Goal: Book appointment/travel/reservation

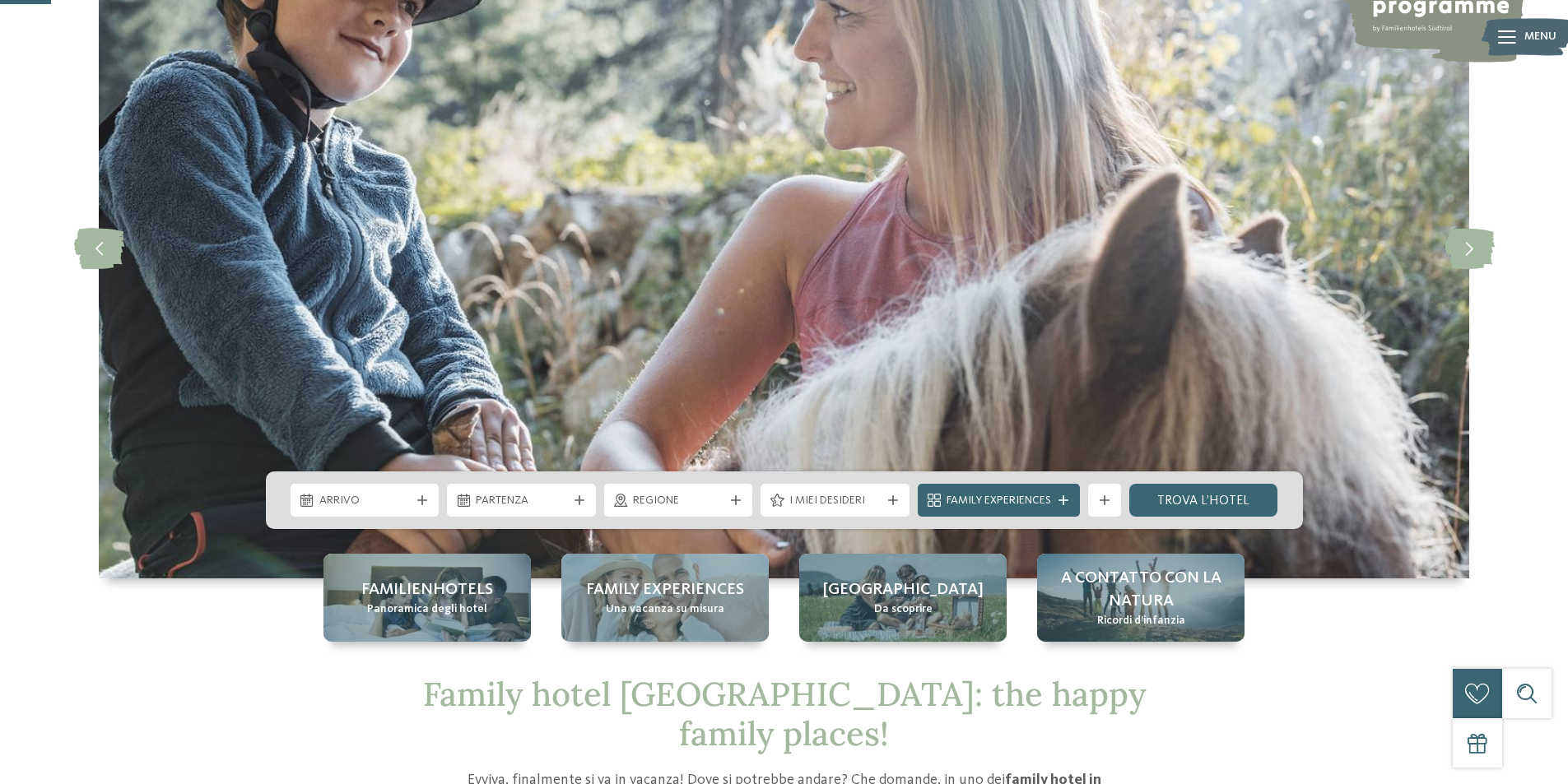
scroll to position [412, 0]
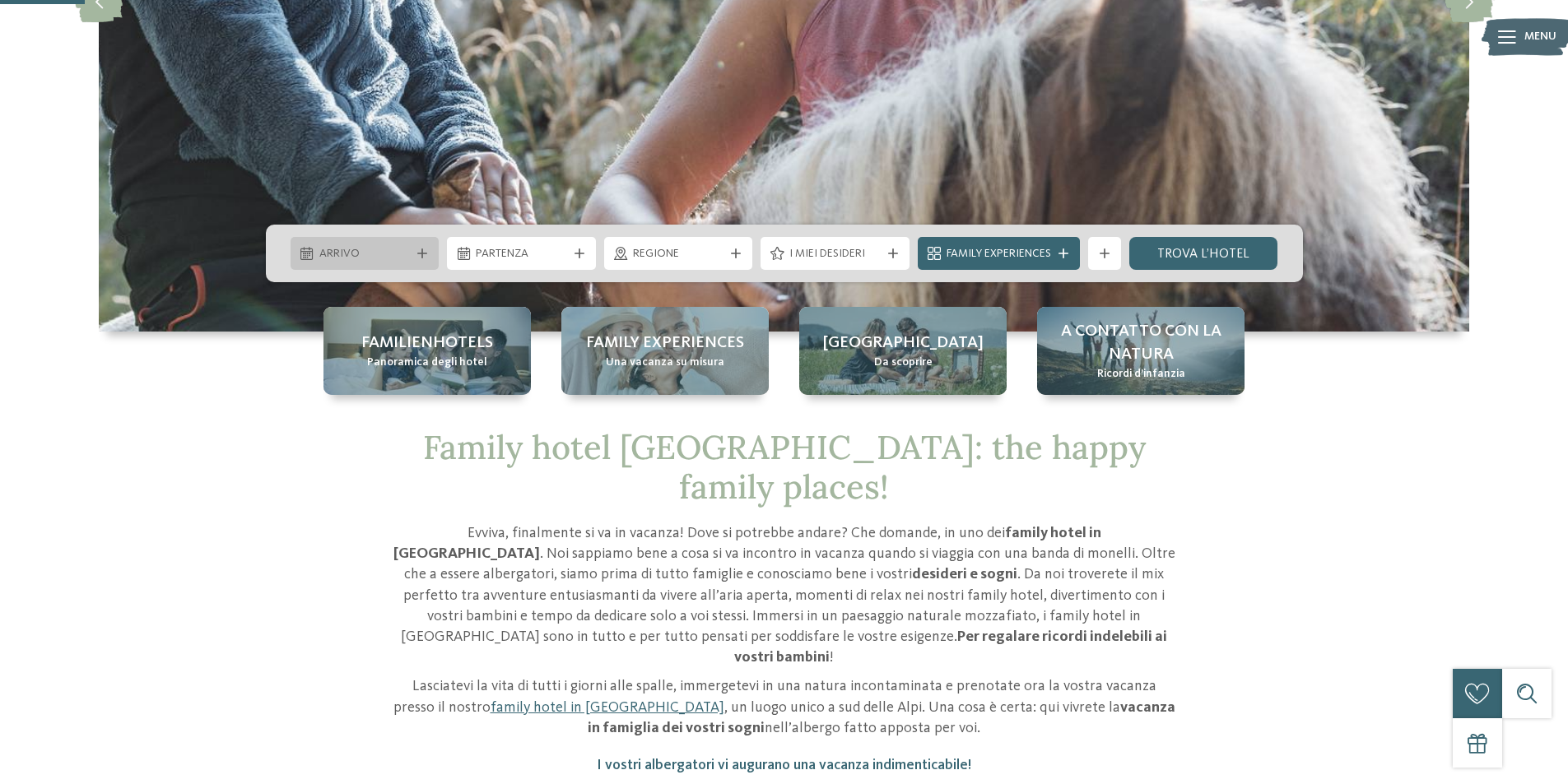
click at [421, 265] on div "Arrivo" at bounding box center [365, 253] width 149 height 32
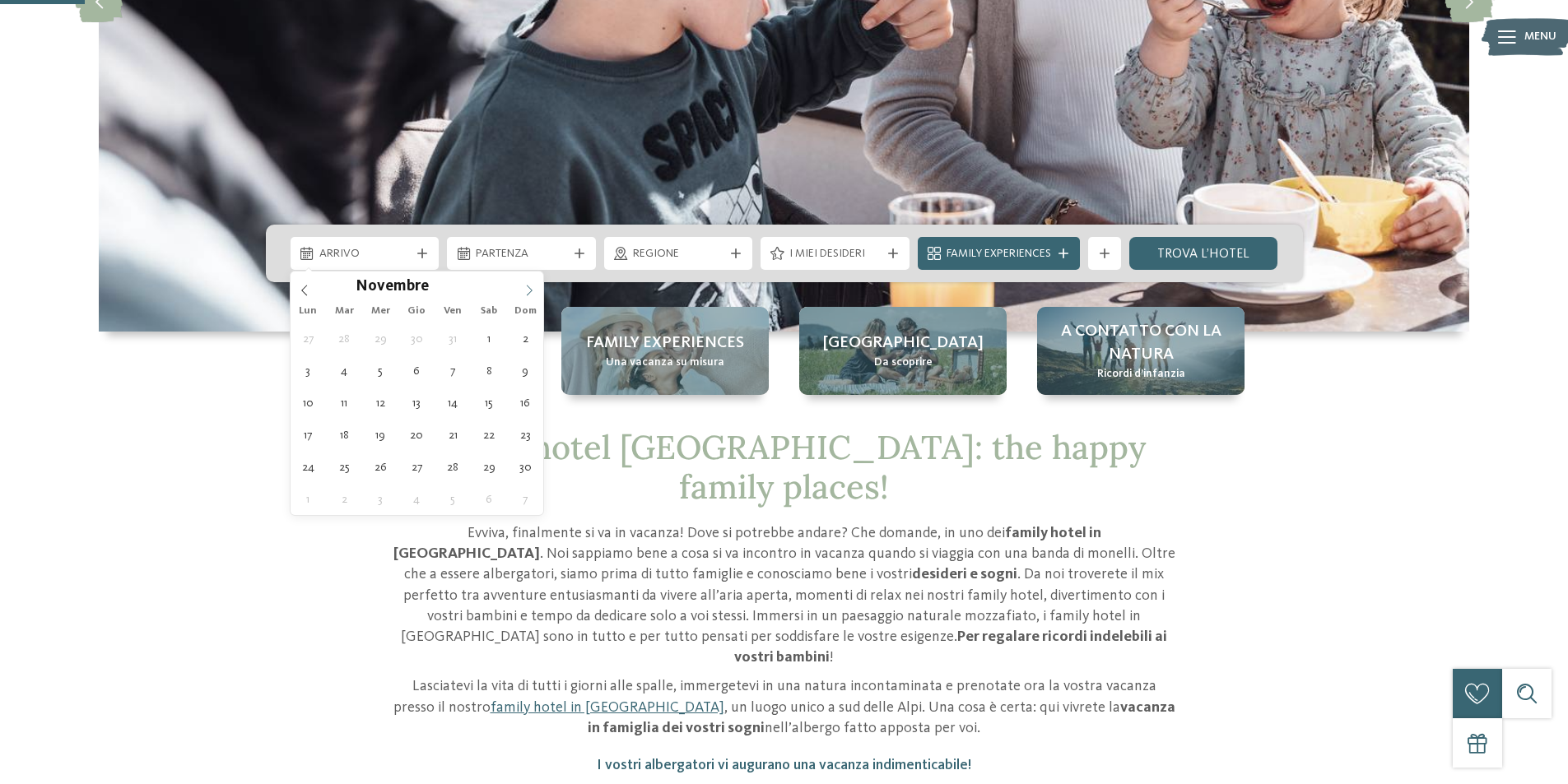
click at [533, 285] on icon at bounding box center [529, 290] width 11 height 11
type div "22.12.2025"
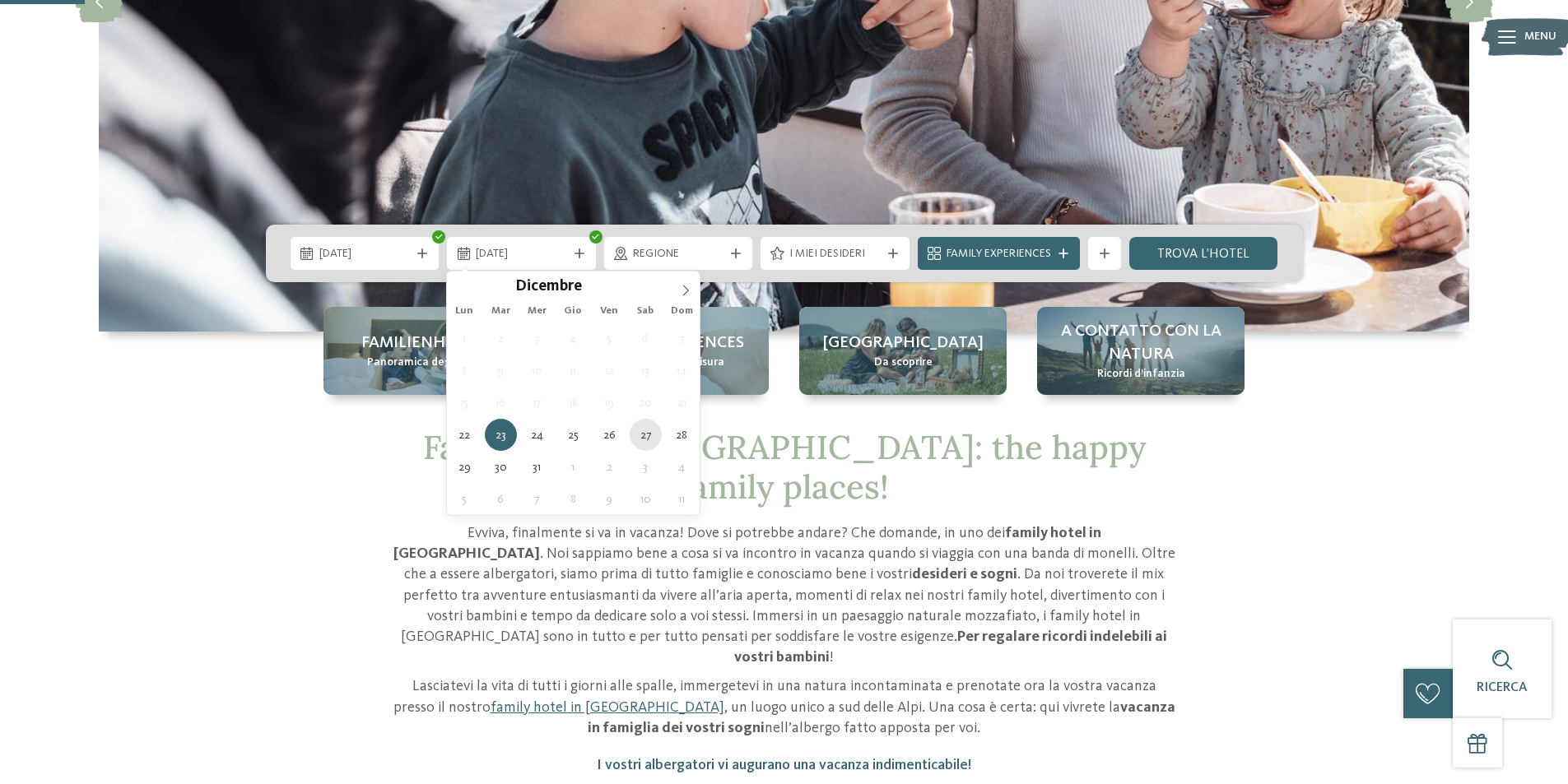
type div "27.12.2025"
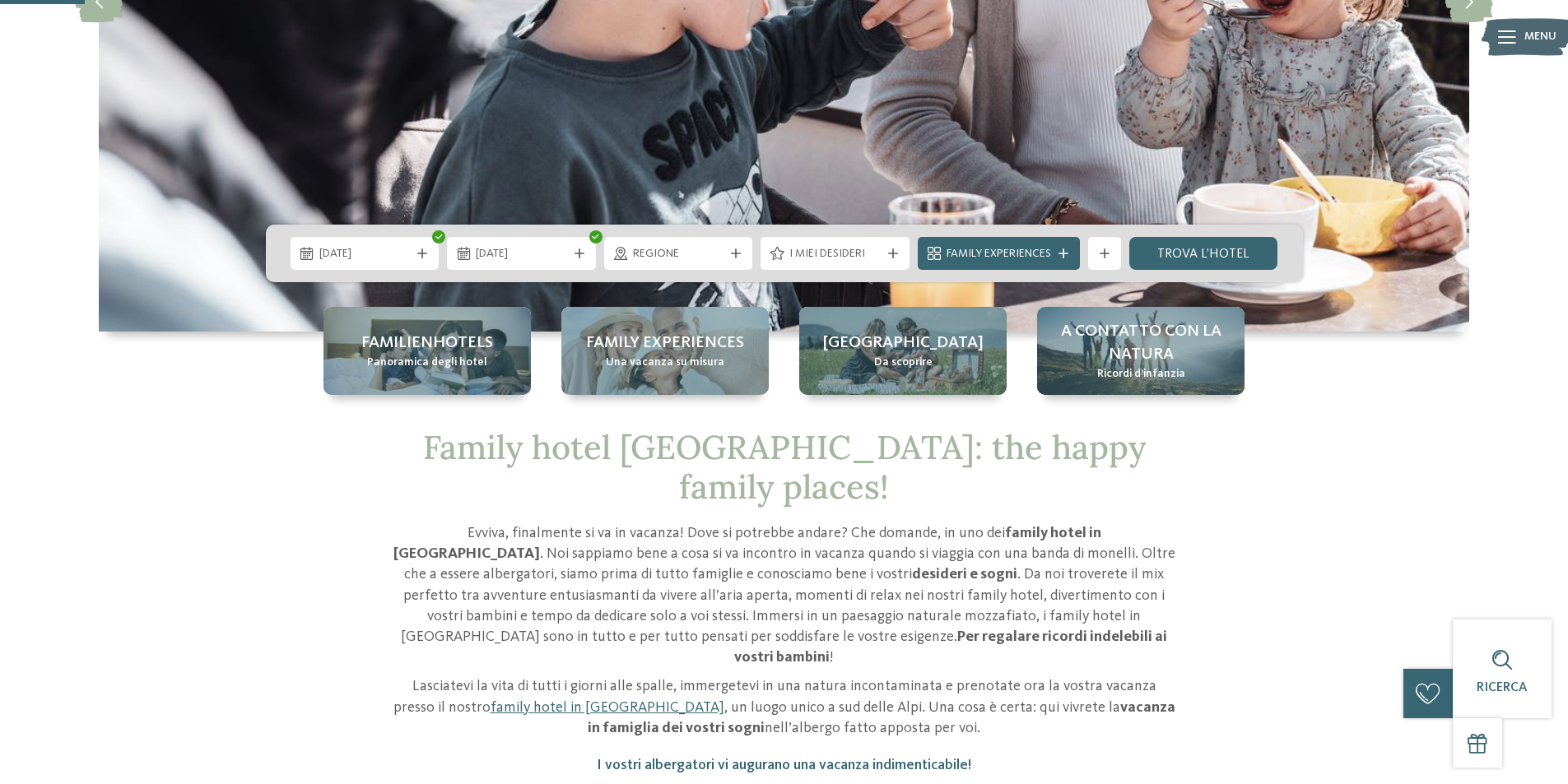
click at [699, 247] on span "Regione" at bounding box center [679, 254] width 91 height 17
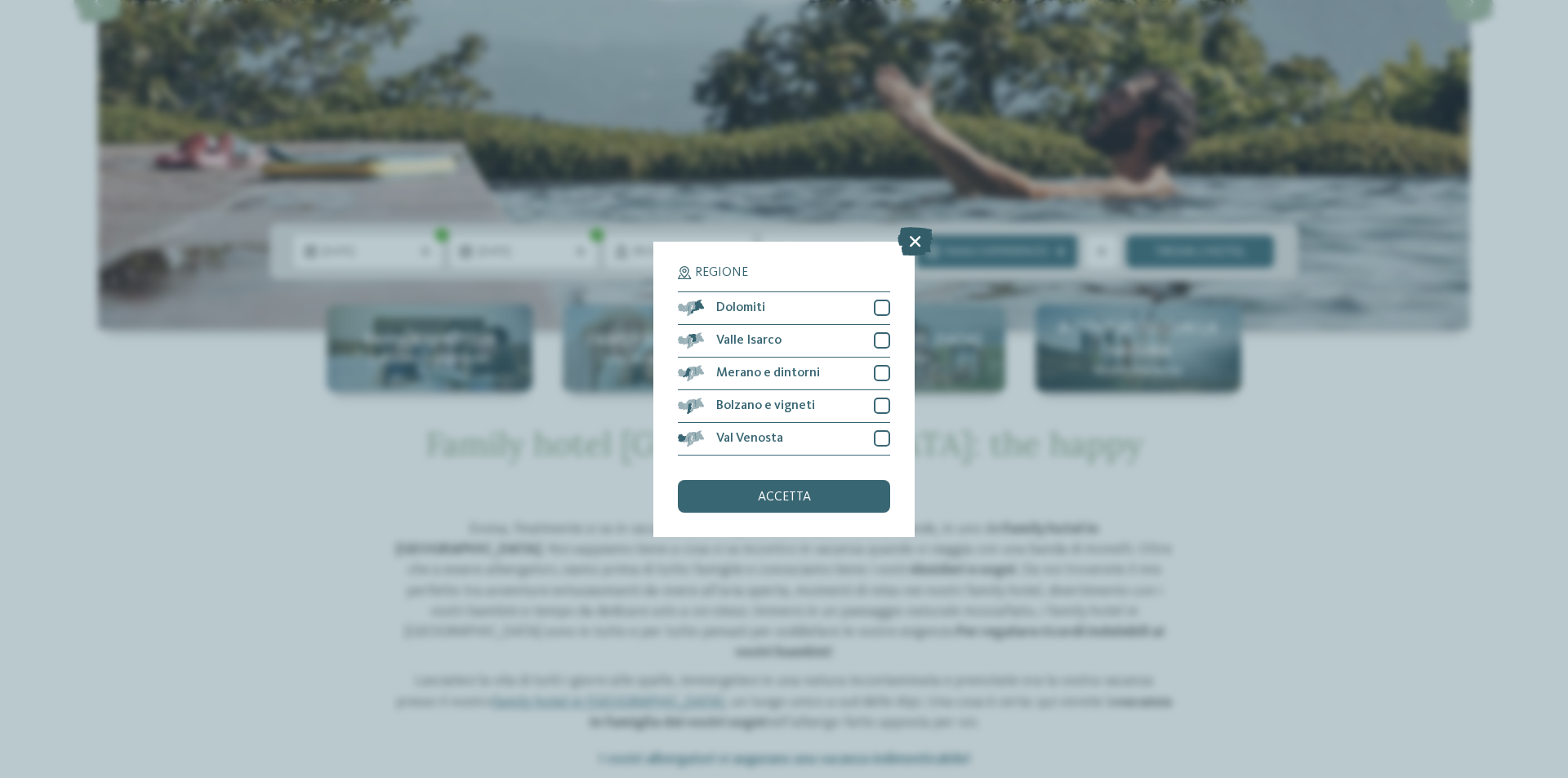
click at [913, 241] on icon at bounding box center [915, 240] width 35 height 29
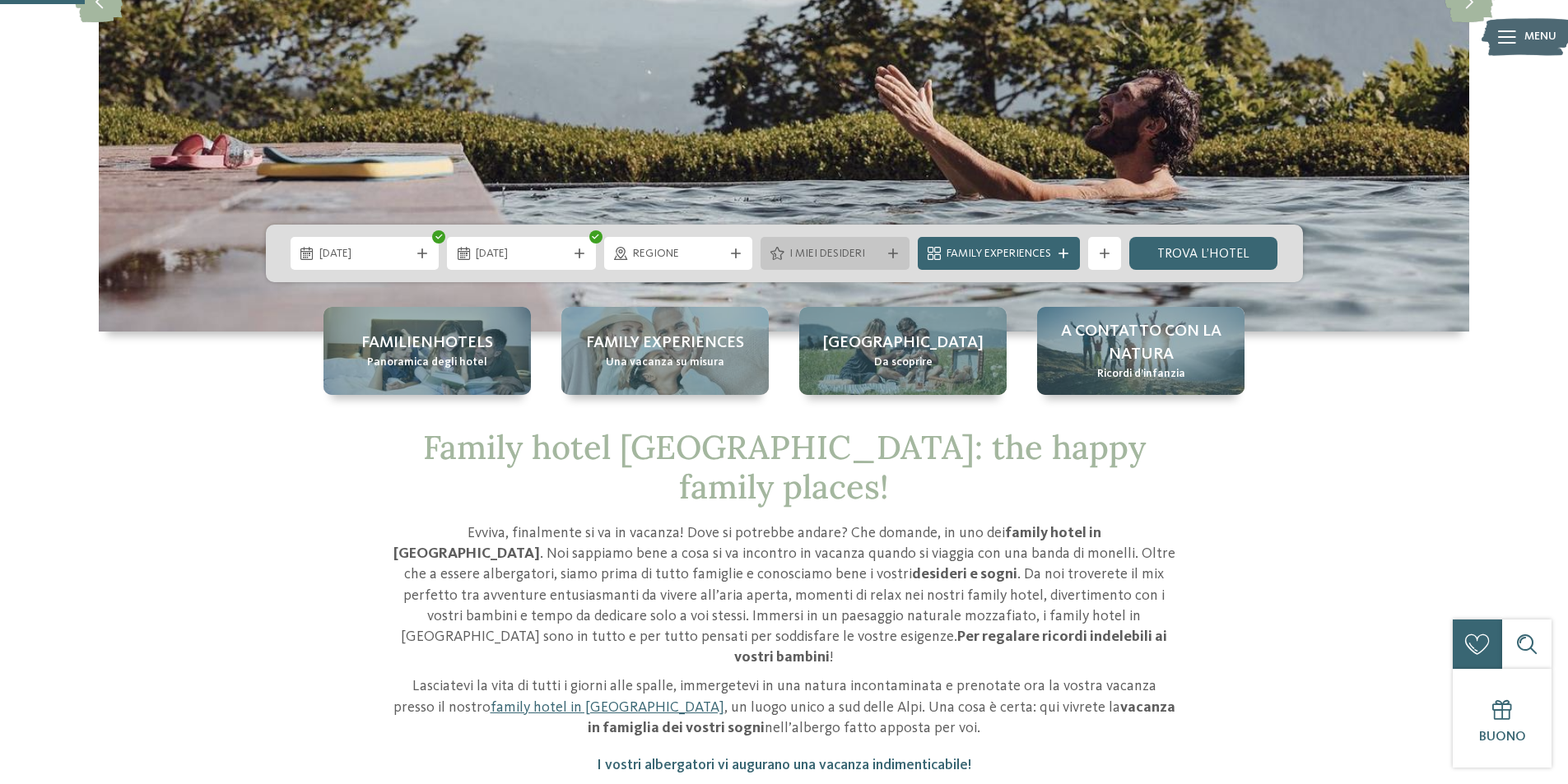
click at [875, 251] on span "I miei desideri" at bounding box center [835, 254] width 91 height 17
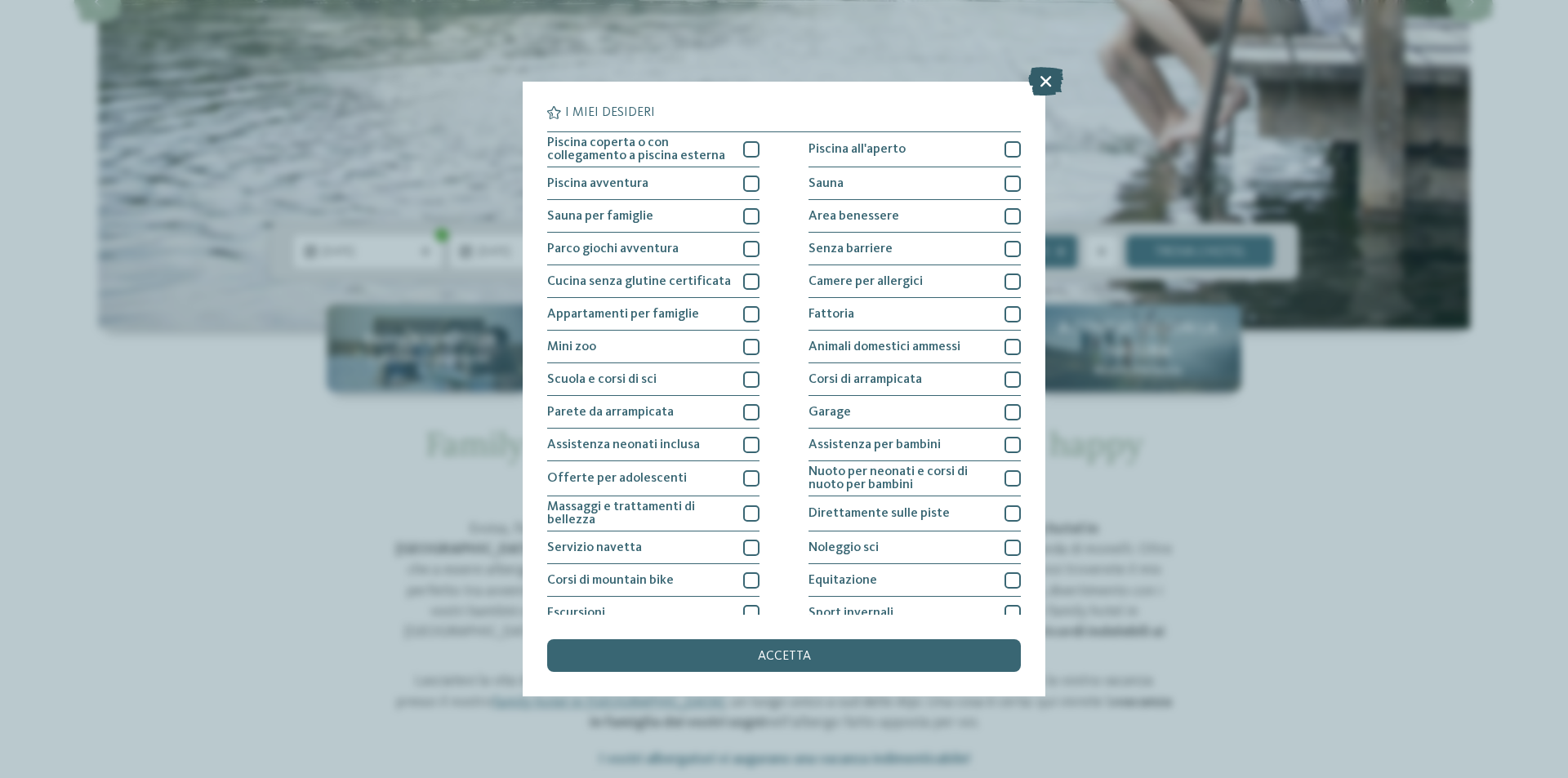
click at [1050, 72] on icon at bounding box center [1045, 81] width 35 height 29
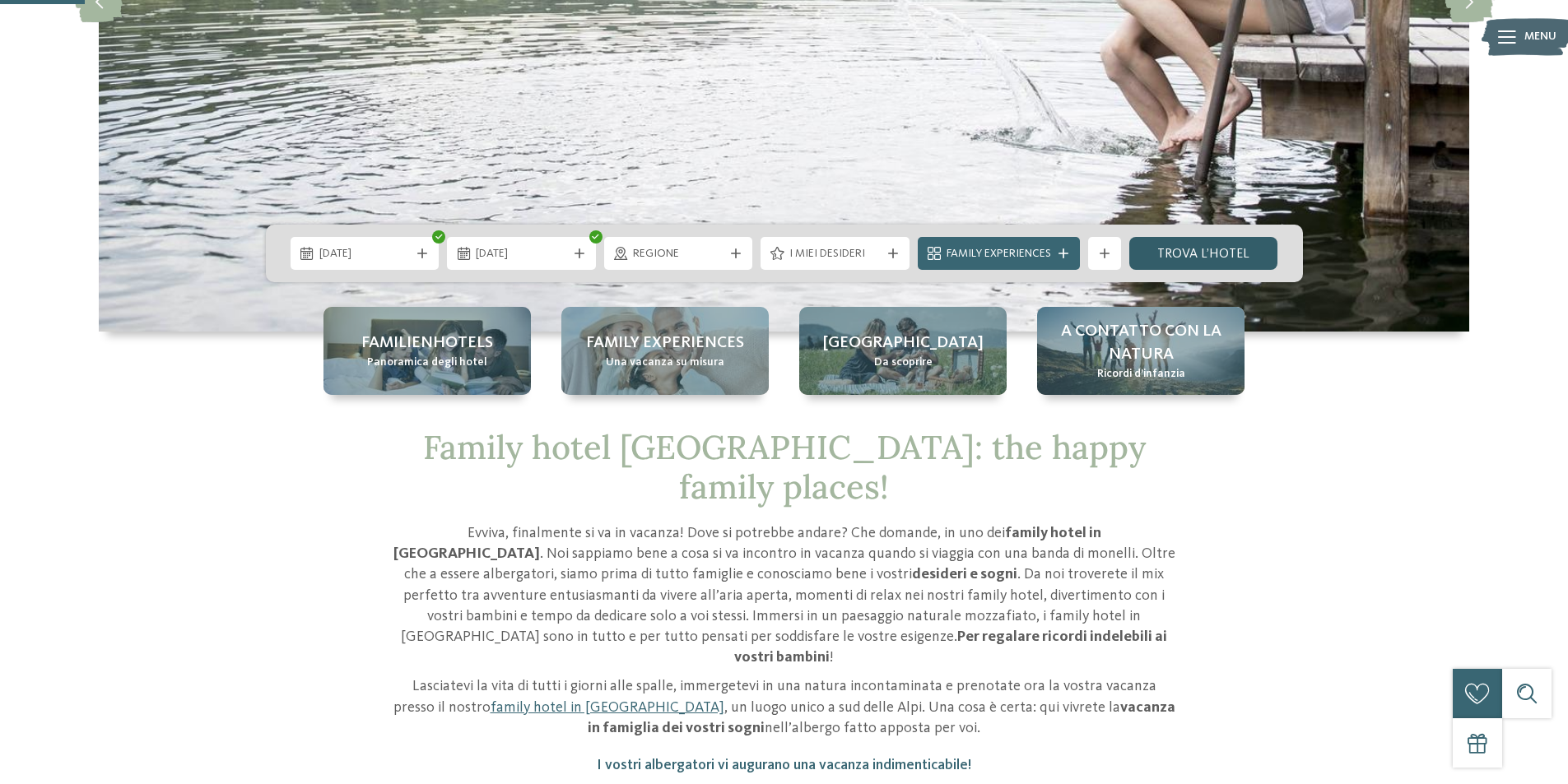
click at [1163, 256] on link "trova l’hotel" at bounding box center [1204, 253] width 149 height 32
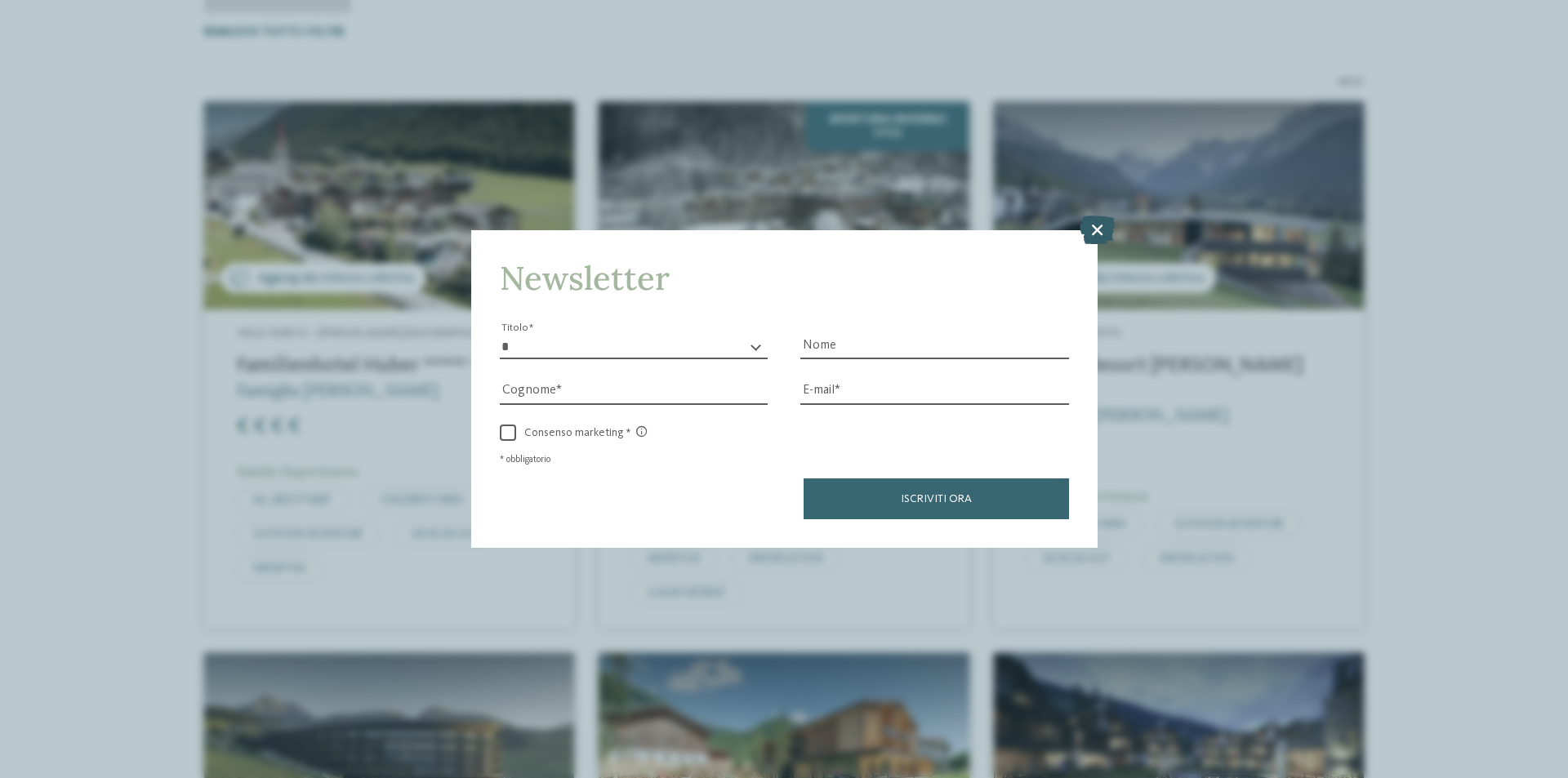
click at [1100, 227] on icon at bounding box center [1097, 229] width 35 height 29
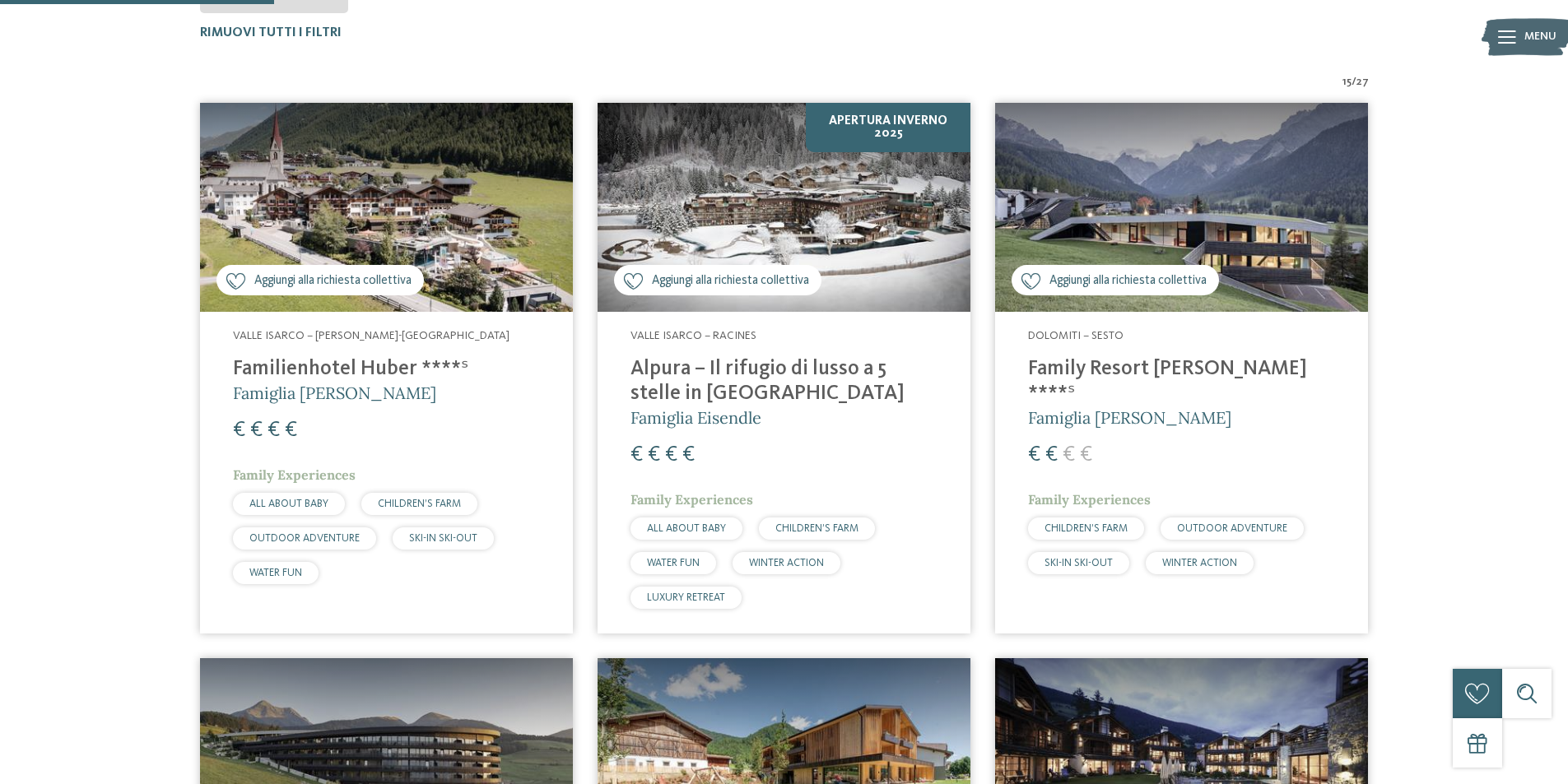
scroll to position [622, 0]
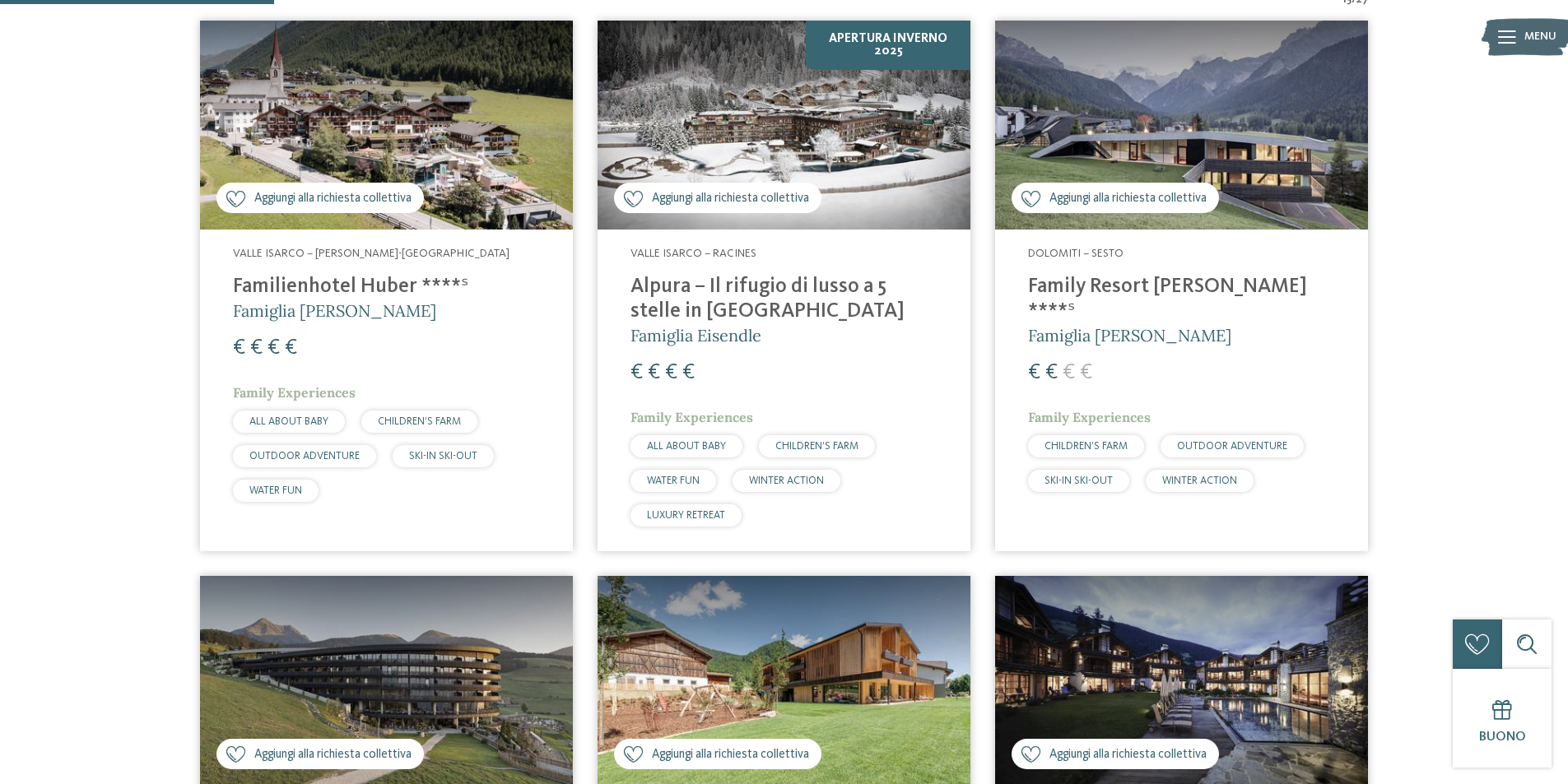
drag, startPoint x: 1135, startPoint y: 282, endPoint x: 1056, endPoint y: 280, distance: 79.0
click at [1096, 358] on div "€ € € €" at bounding box center [1182, 373] width 307 height 30
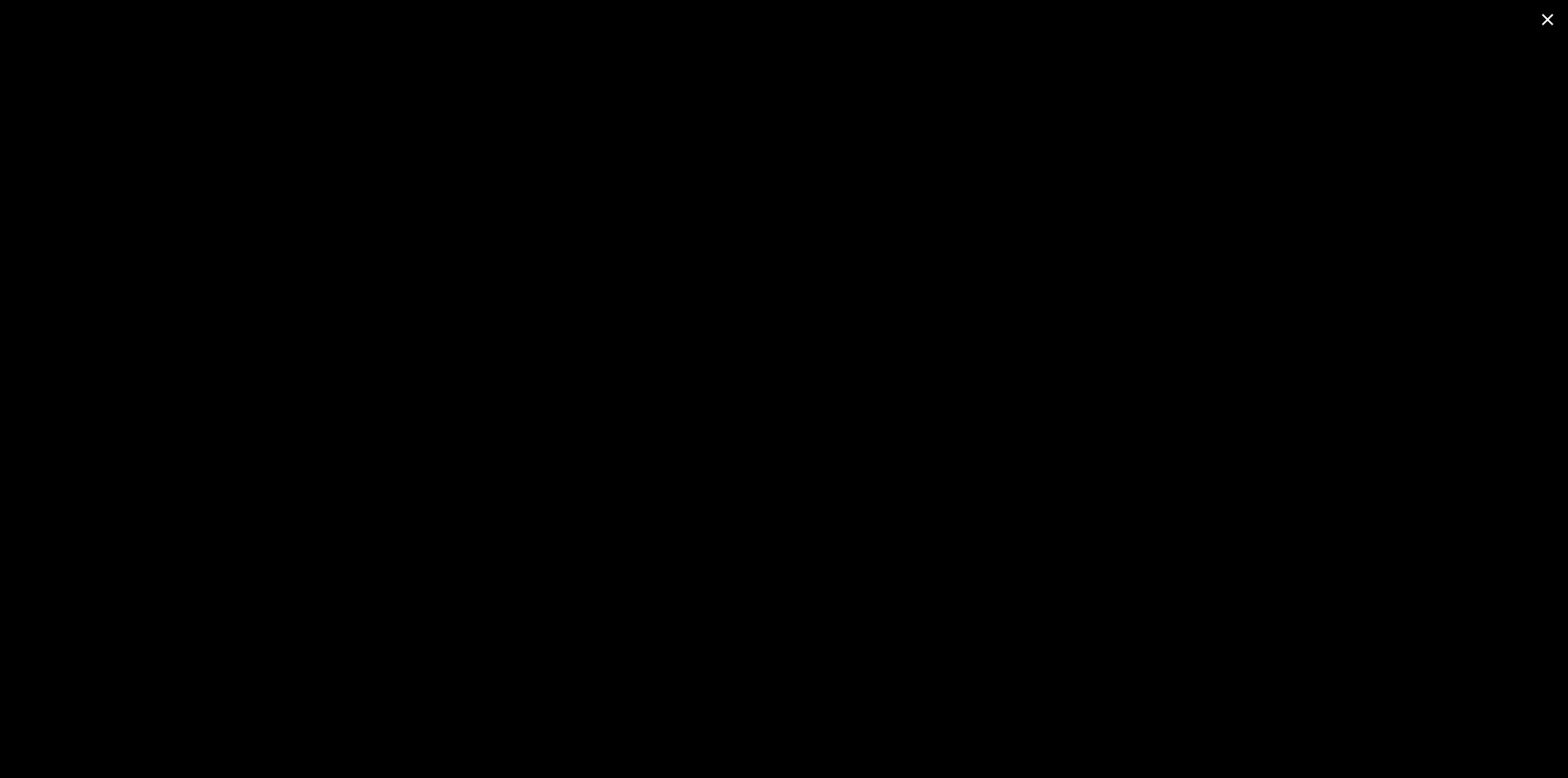
click at [1545, 12] on span at bounding box center [1547, 19] width 41 height 38
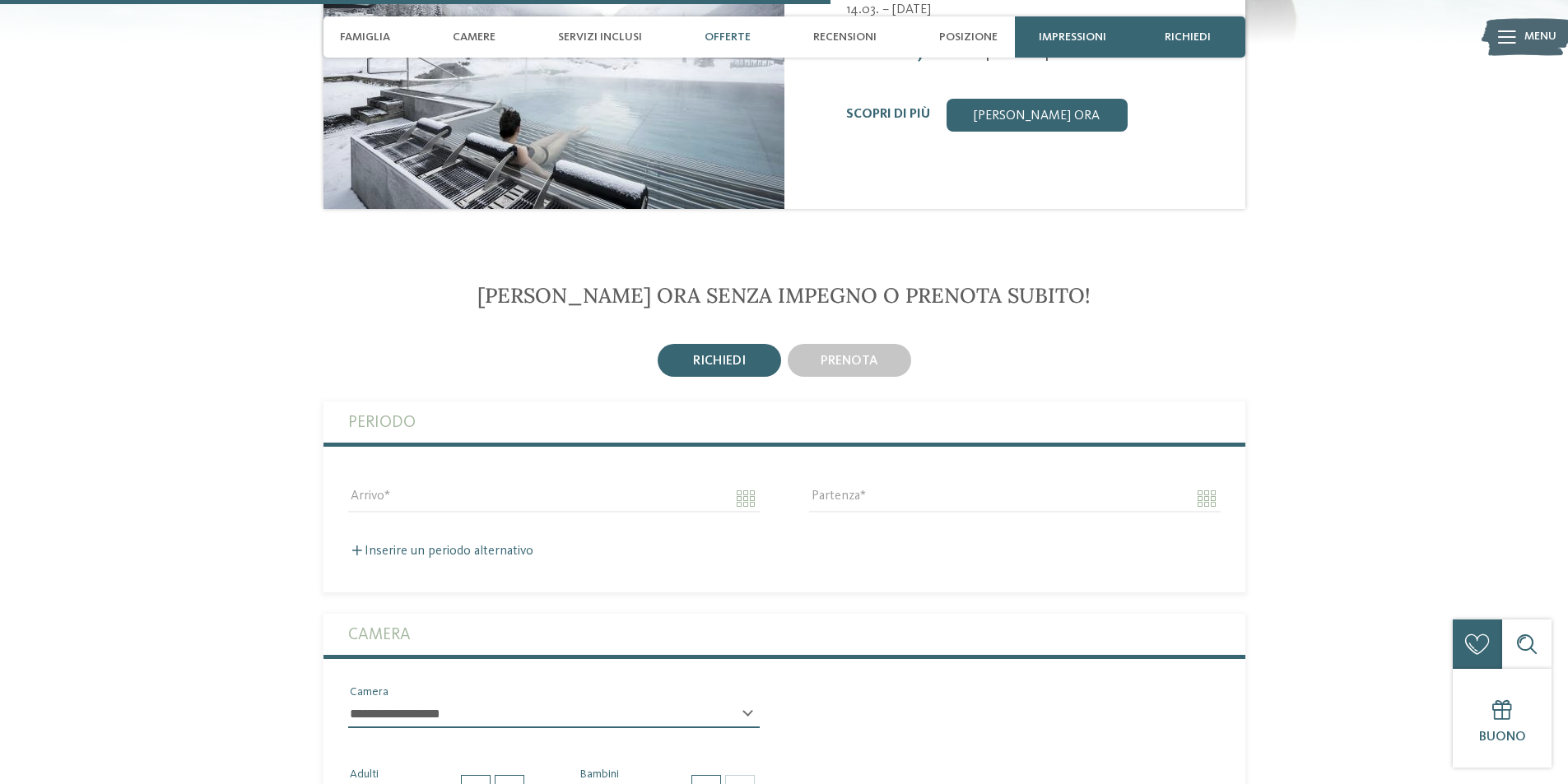
scroll to position [2222, 0]
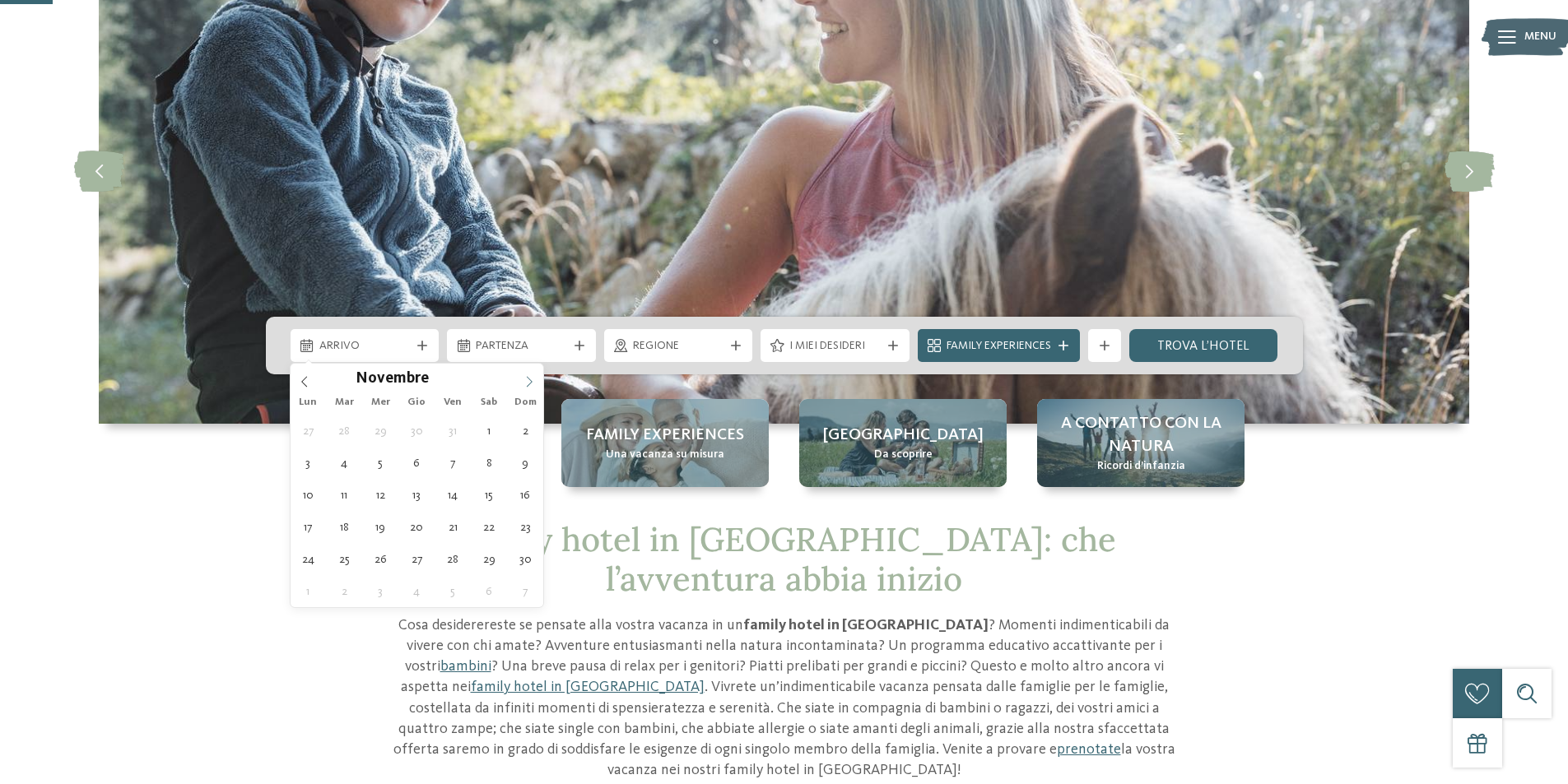
click at [521, 380] on span at bounding box center [529, 378] width 28 height 28
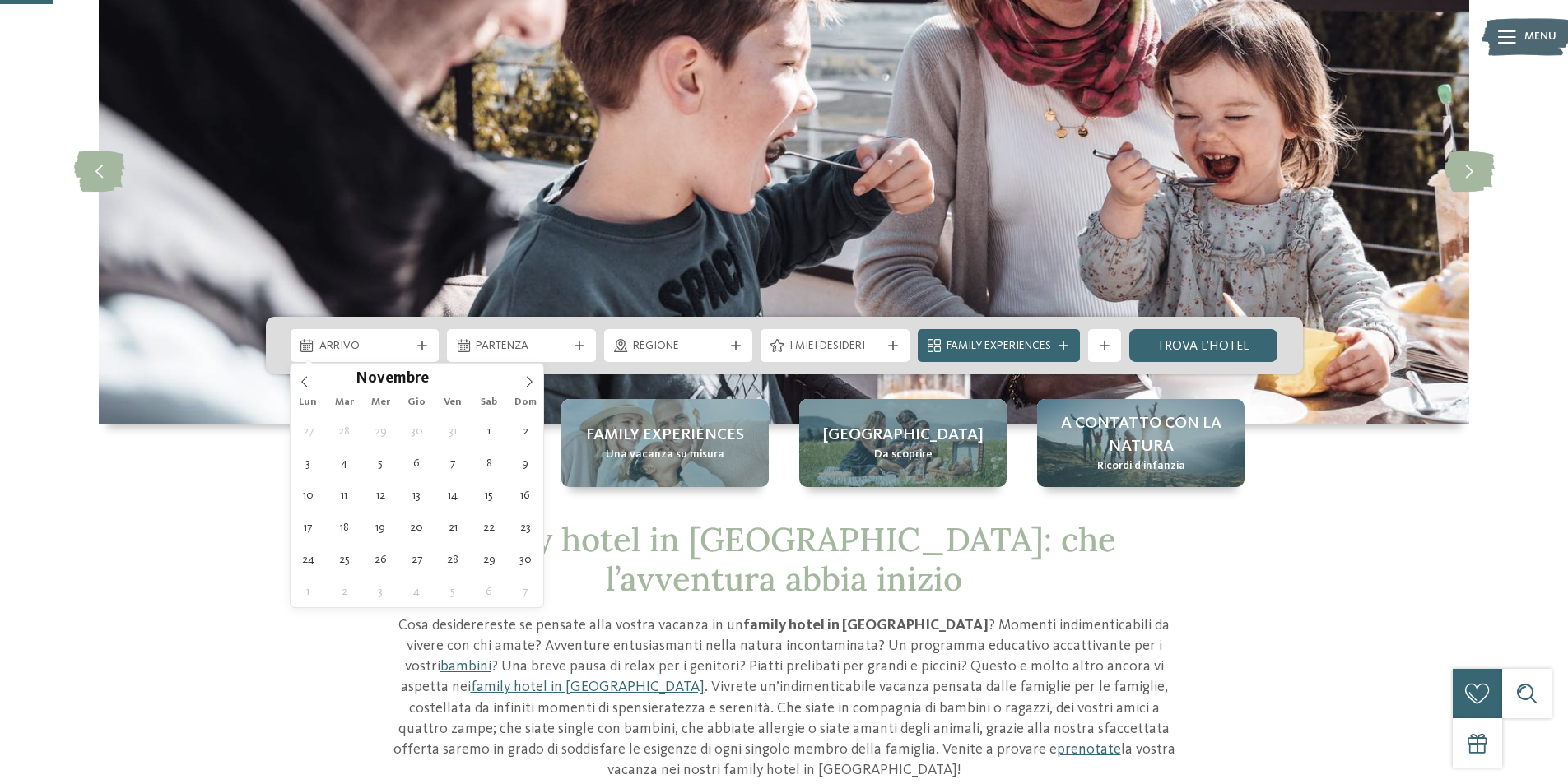
click at [514, 378] on div "Novembre ****" at bounding box center [417, 378] width 254 height 28
click at [527, 386] on icon at bounding box center [529, 381] width 11 height 11
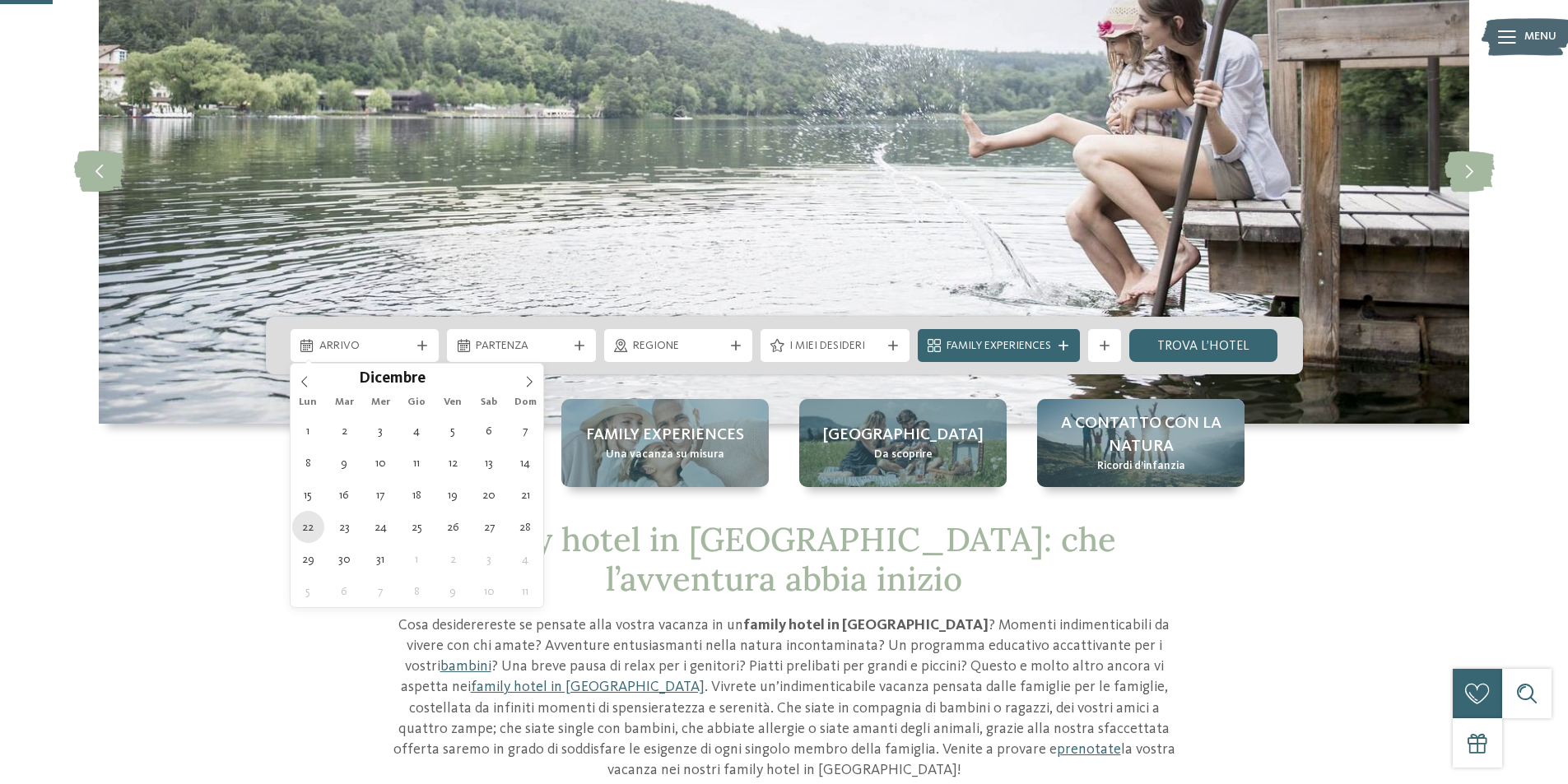
type div "[DATE]"
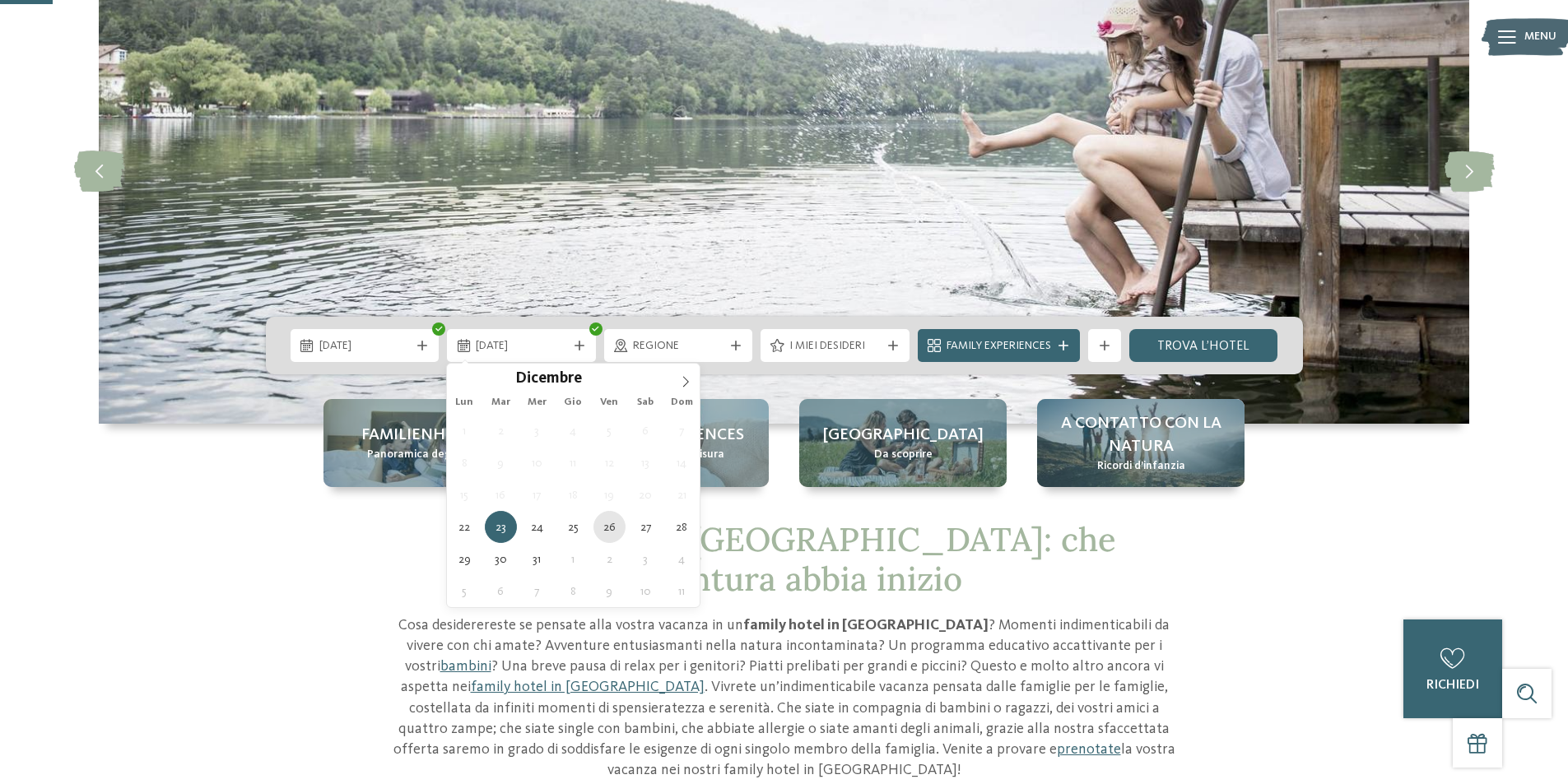
type div "[DATE]"
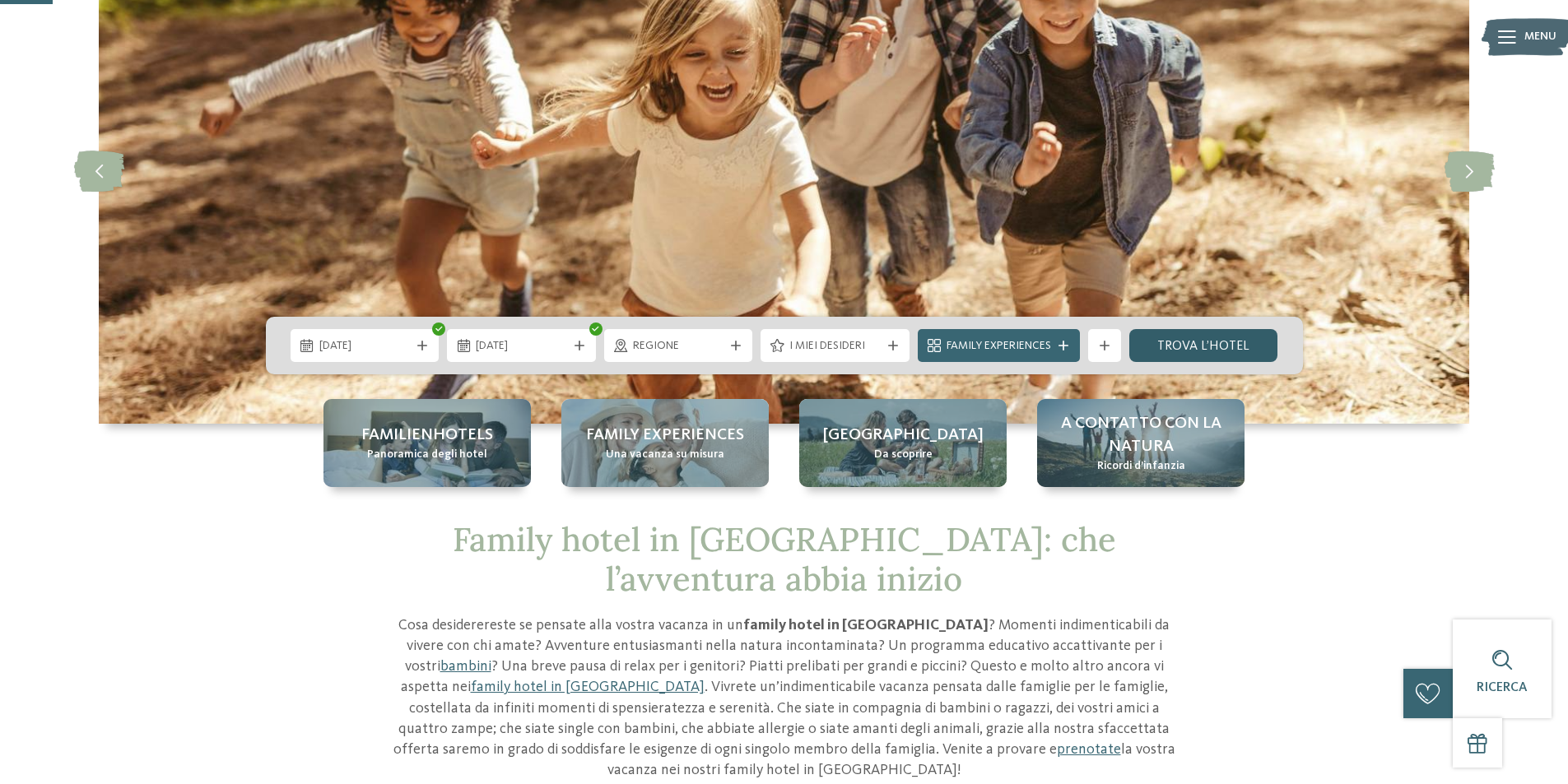
click at [1224, 349] on link "trova l’hotel" at bounding box center [1204, 345] width 149 height 32
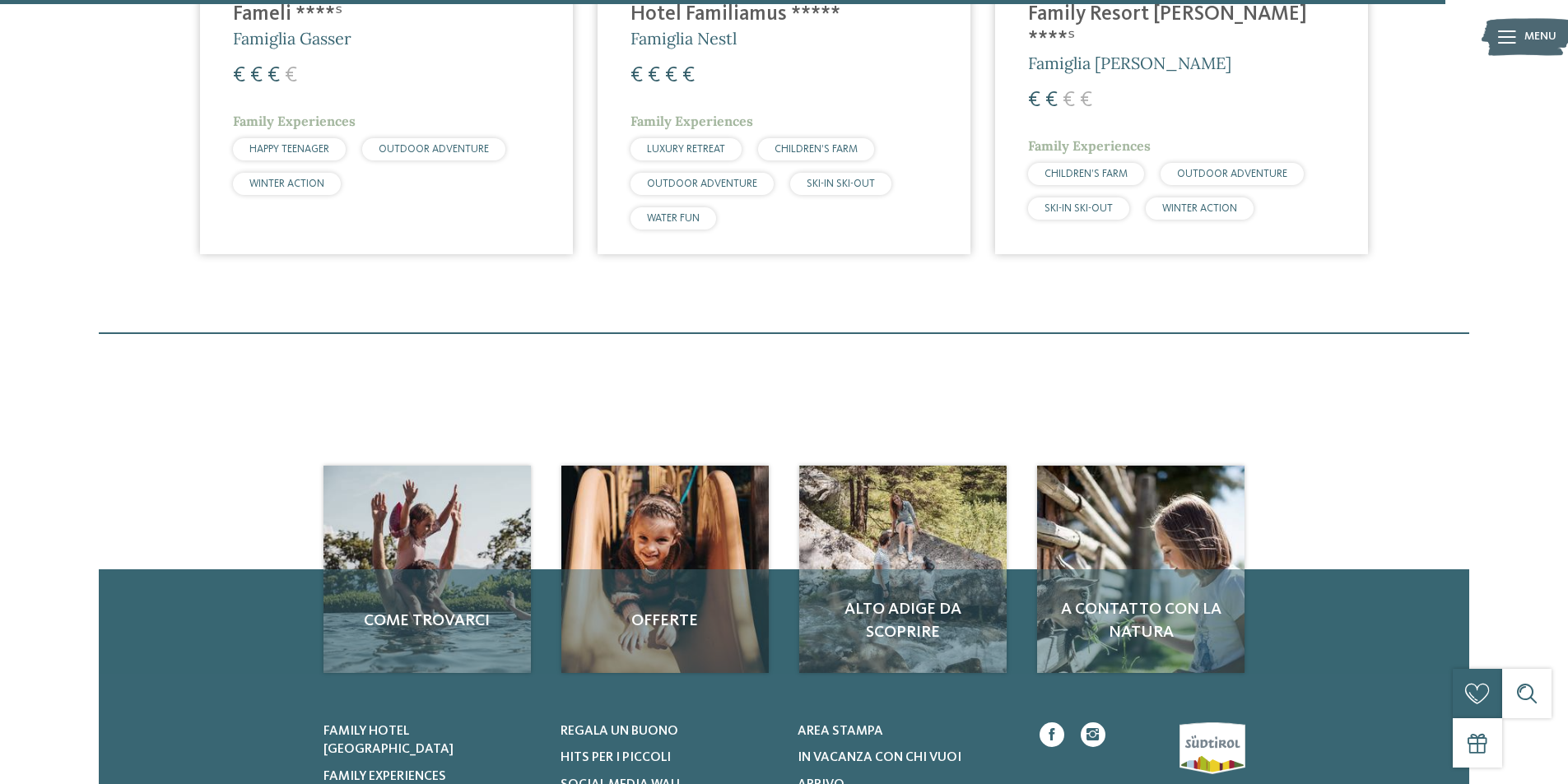
scroll to position [3338, 0]
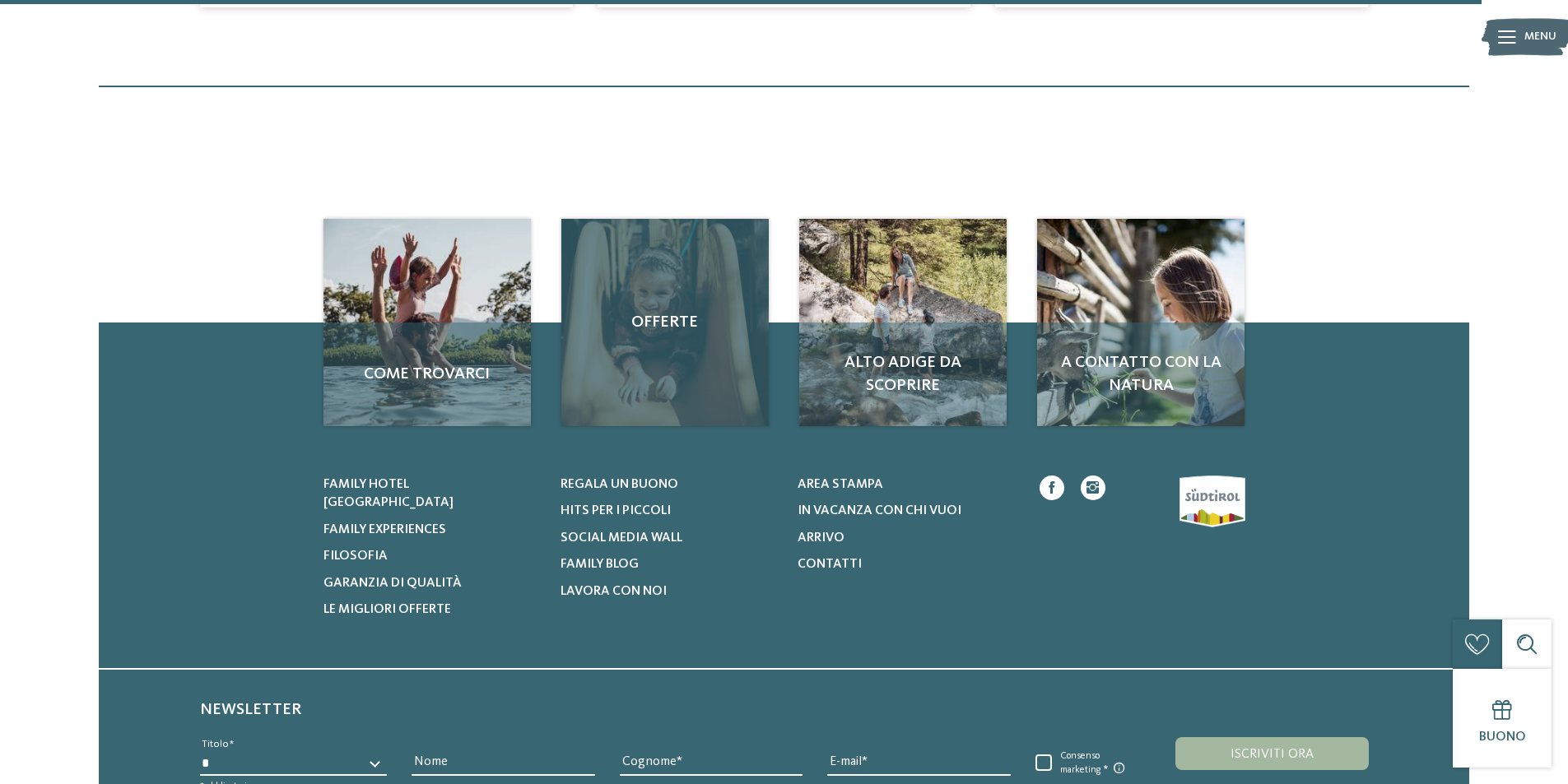
click at [660, 373] on div "Offerte" at bounding box center [665, 322] width 207 height 207
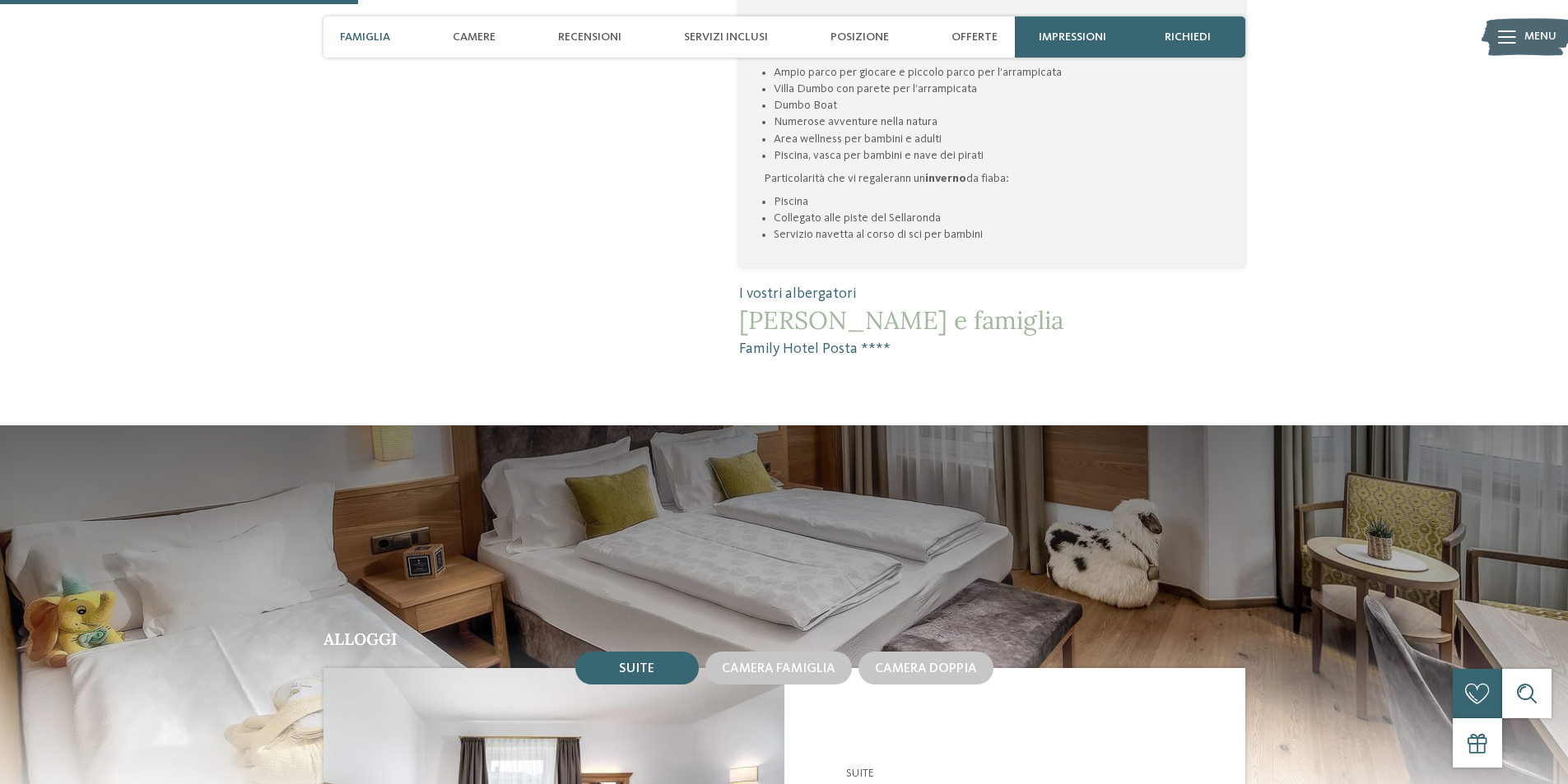
scroll to position [1234, 0]
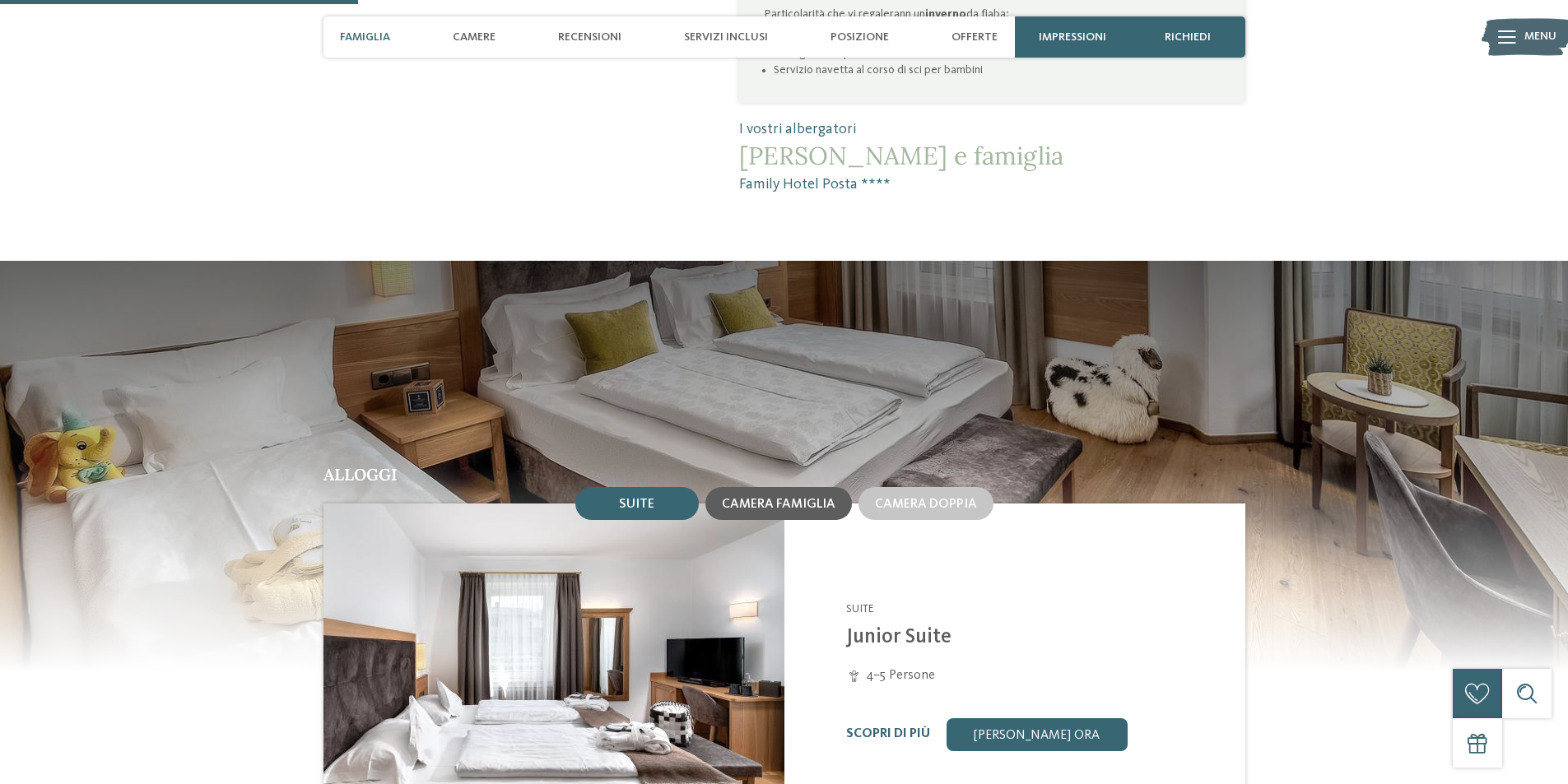
click at [797, 498] on span "Camera famiglia" at bounding box center [778, 504] width 113 height 13
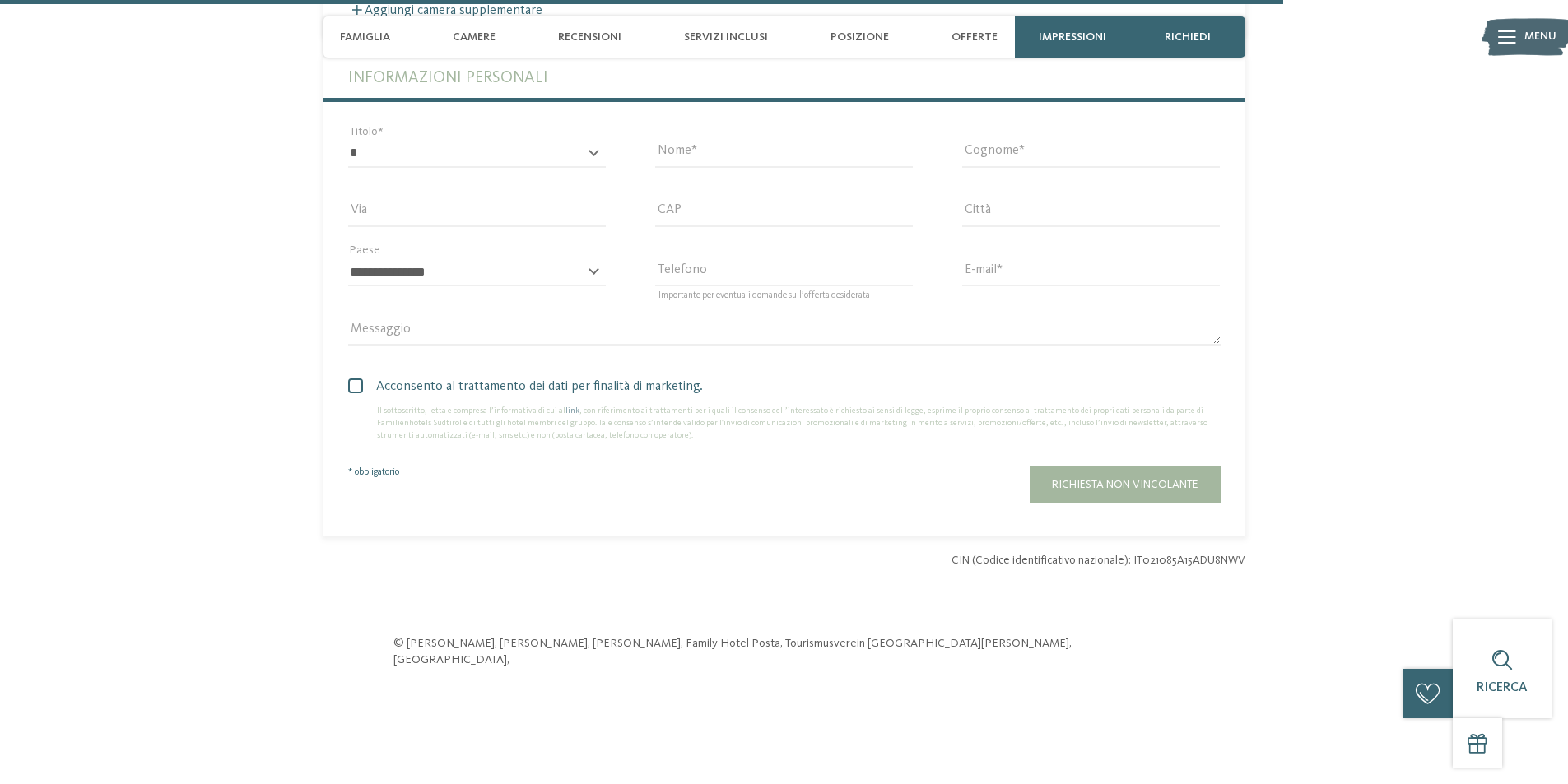
scroll to position [4444, 0]
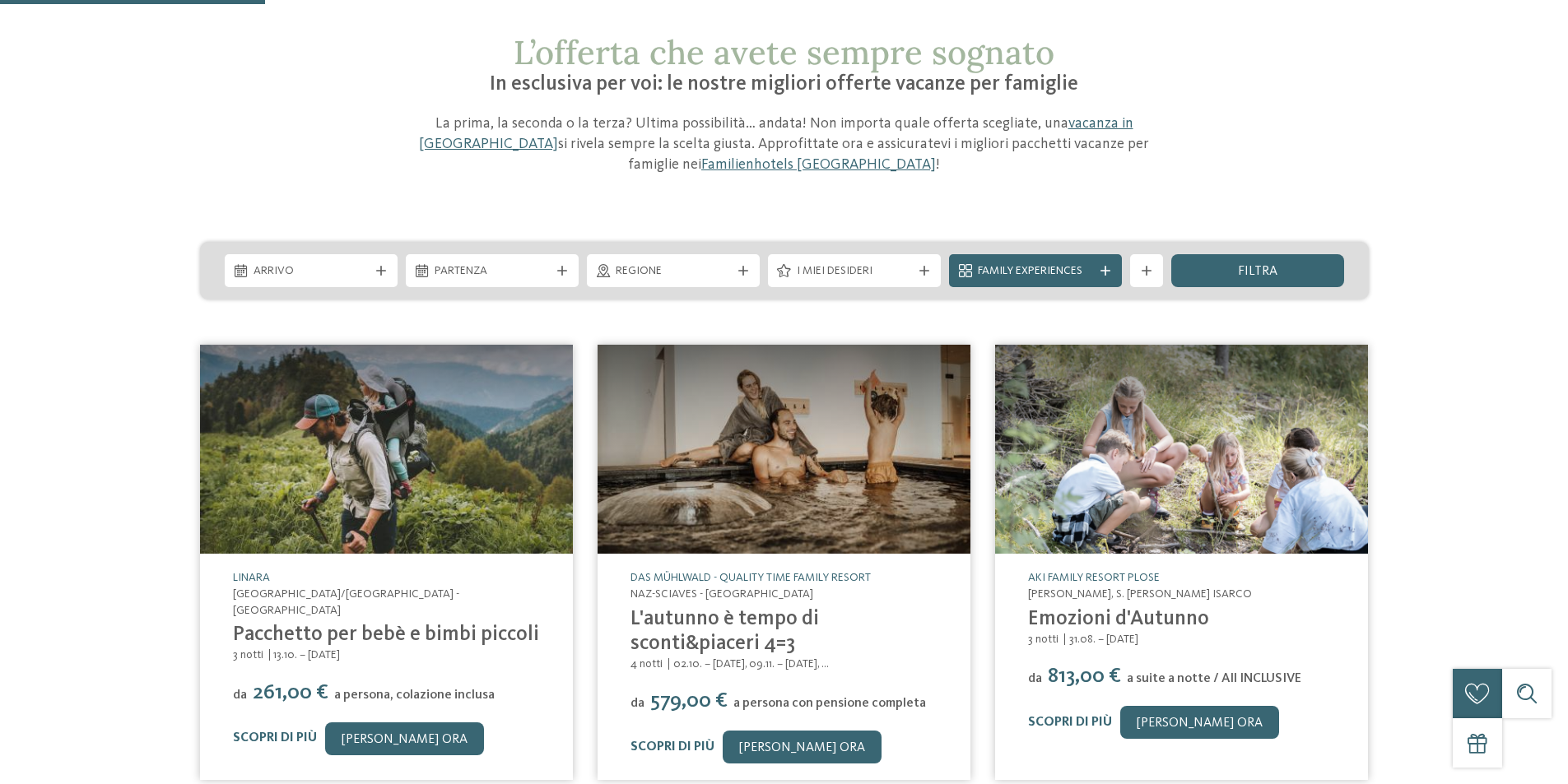
scroll to position [329, 0]
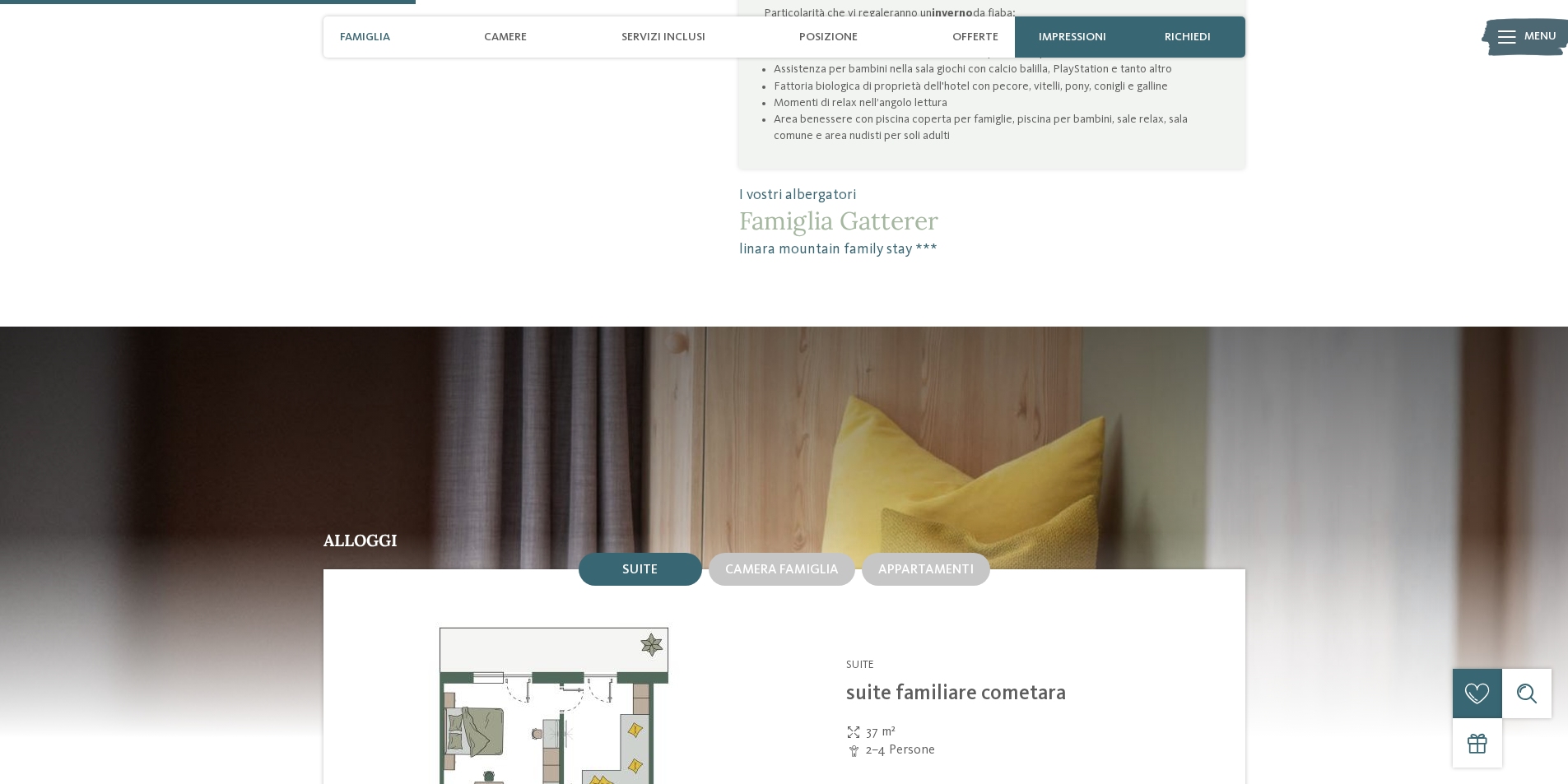
scroll to position [1646, 0]
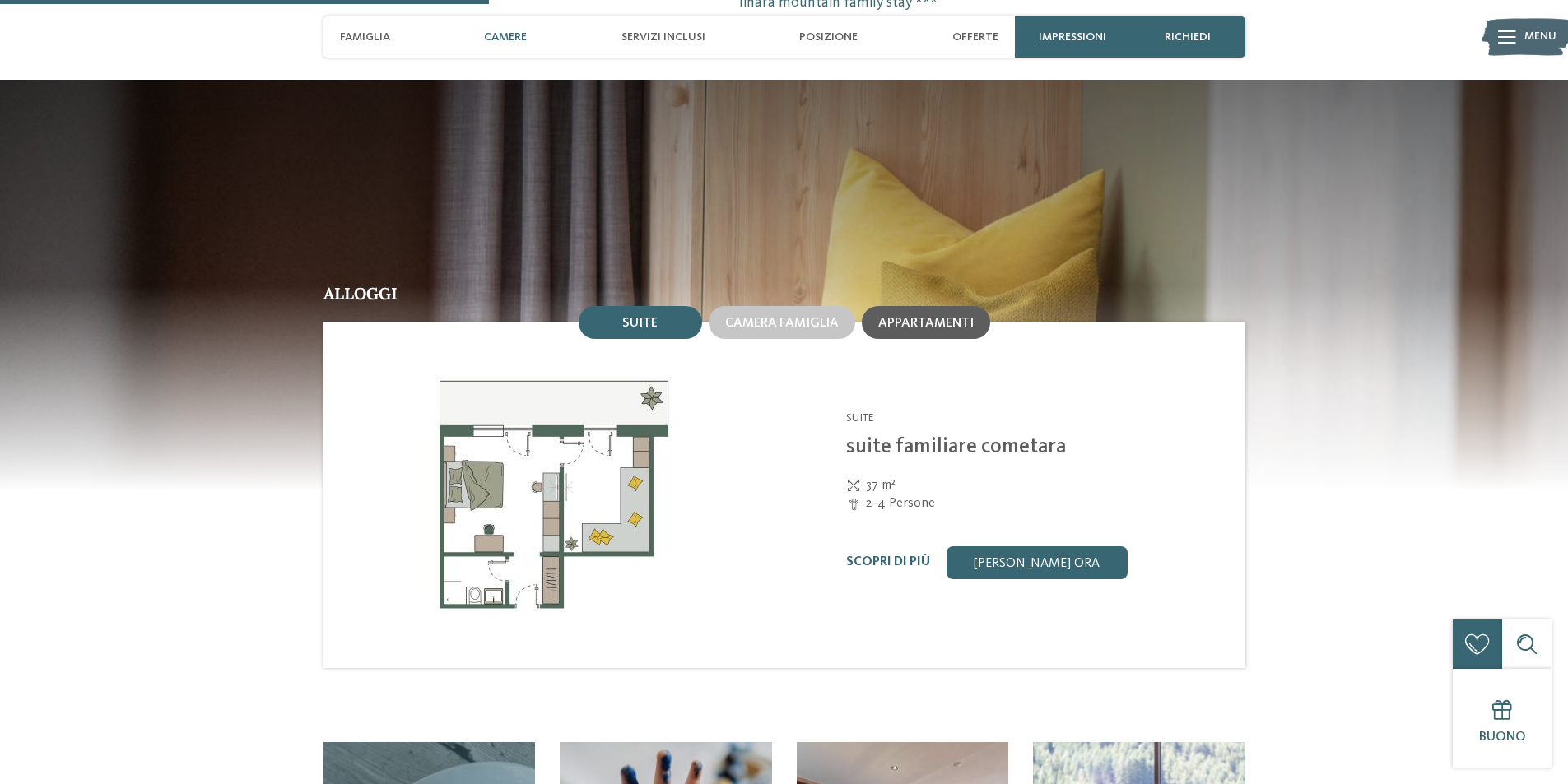
click at [935, 317] on span "Appartamenti" at bounding box center [925, 323] width 96 height 13
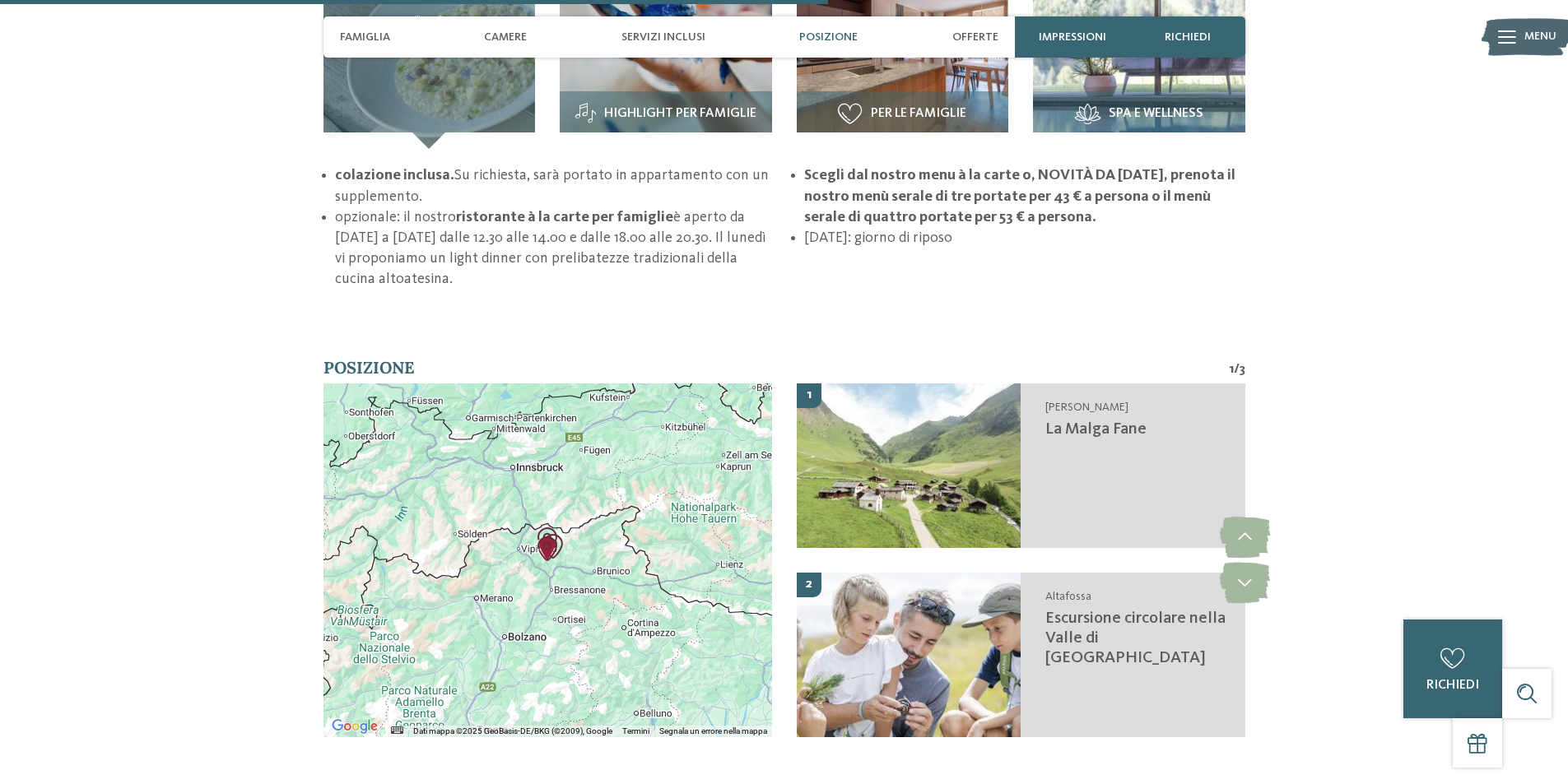
scroll to position [2798, 0]
